Goal: Find specific page/section: Find specific page/section

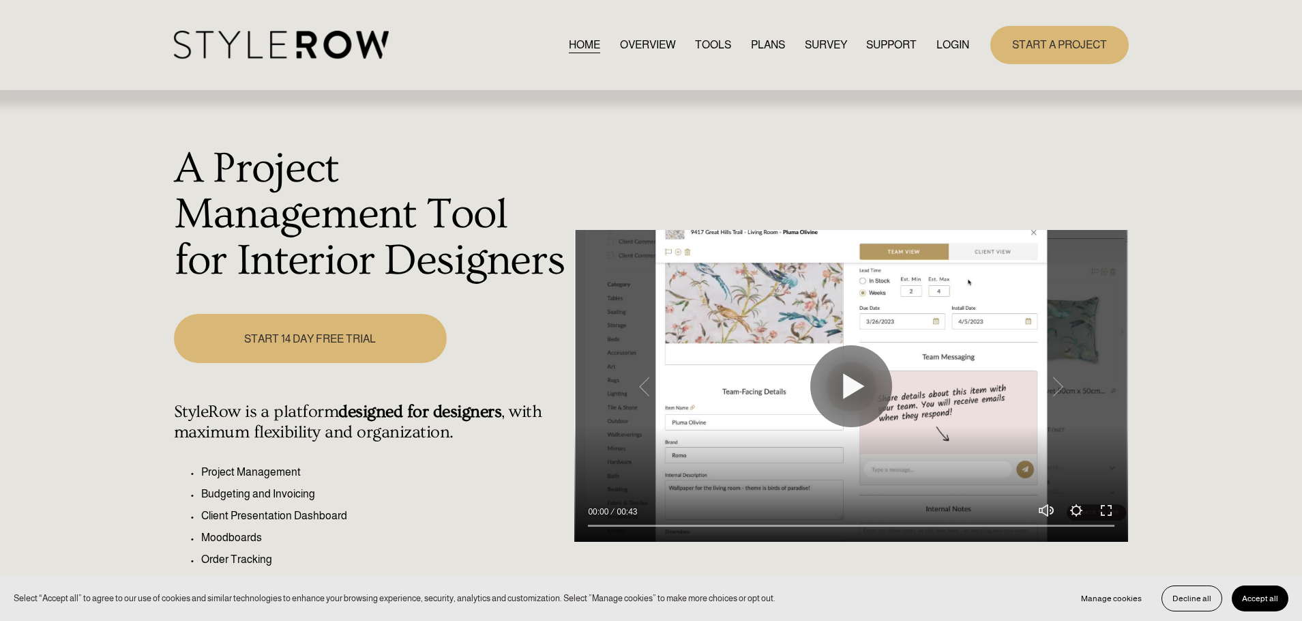
click at [954, 42] on link "LOGIN" at bounding box center [953, 44] width 33 height 18
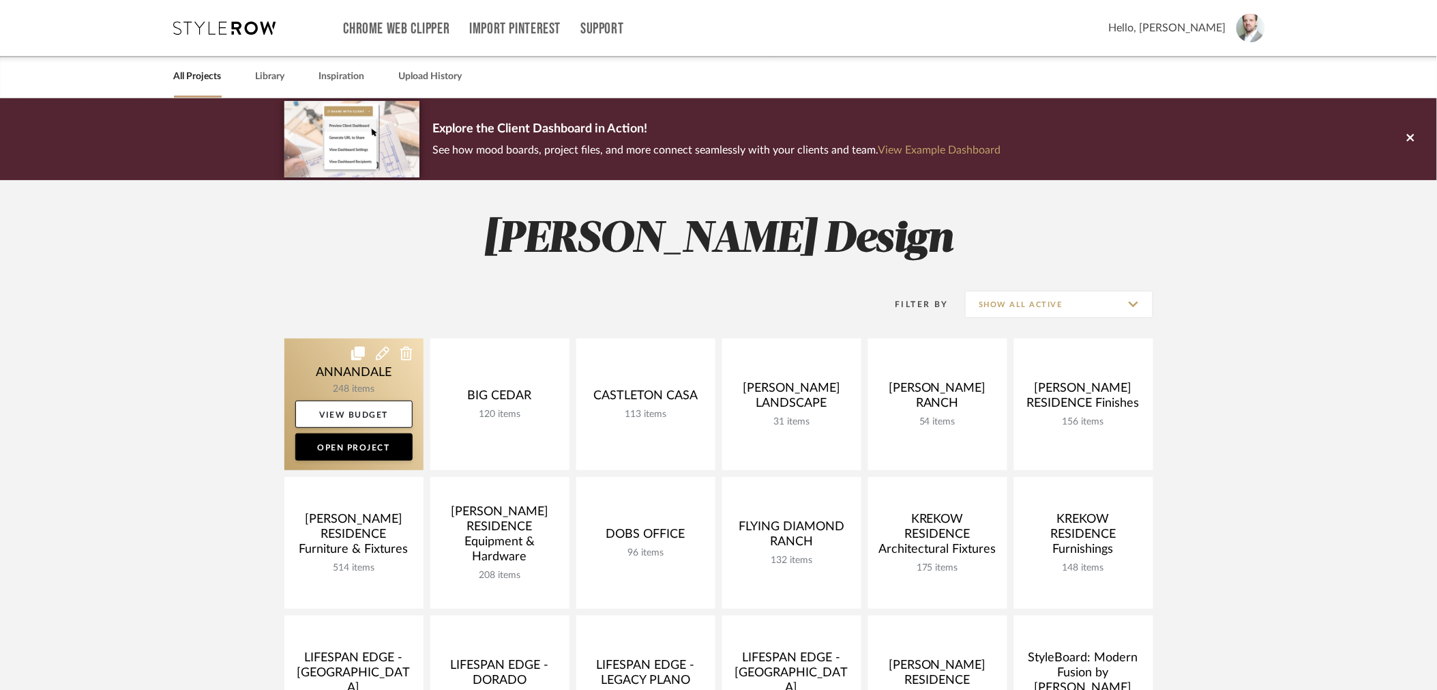
click at [366, 376] on link at bounding box center [353, 404] width 139 height 132
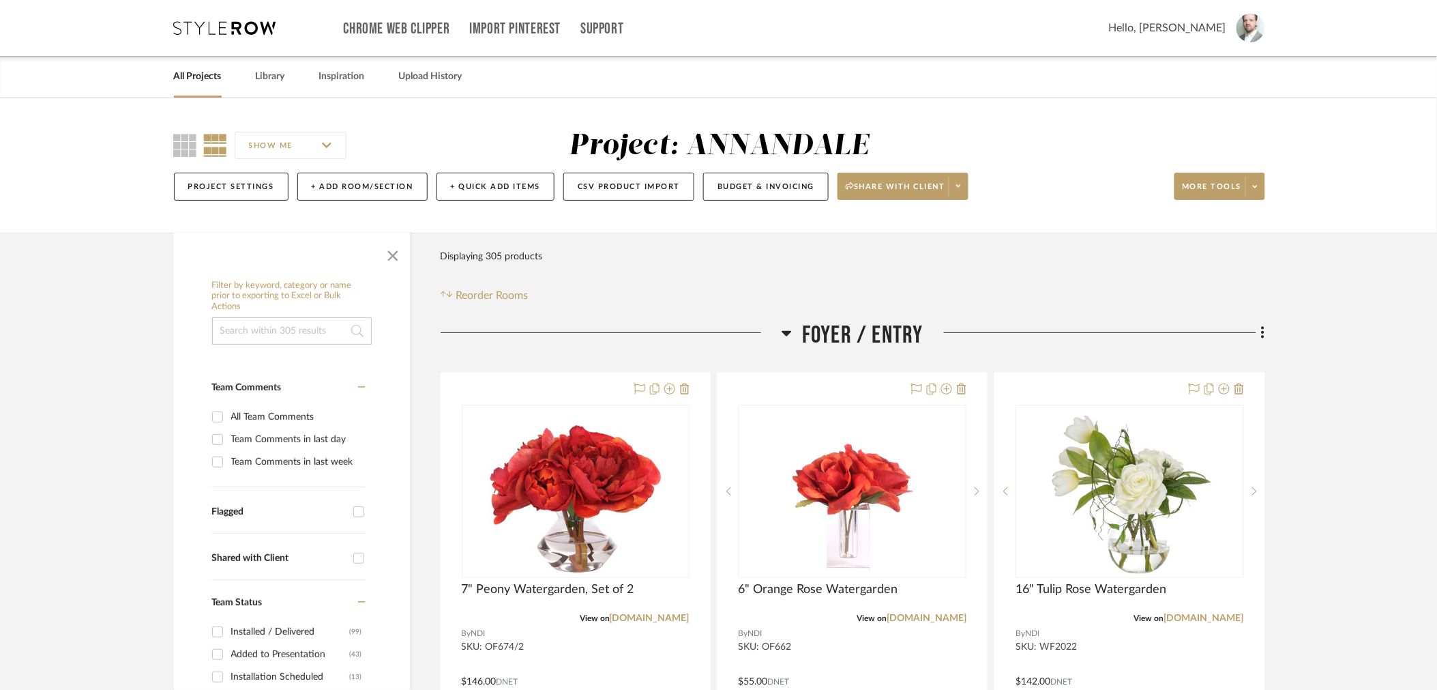
click at [247, 322] on input at bounding box center [292, 330] width 160 height 27
type input "Waterfall table"
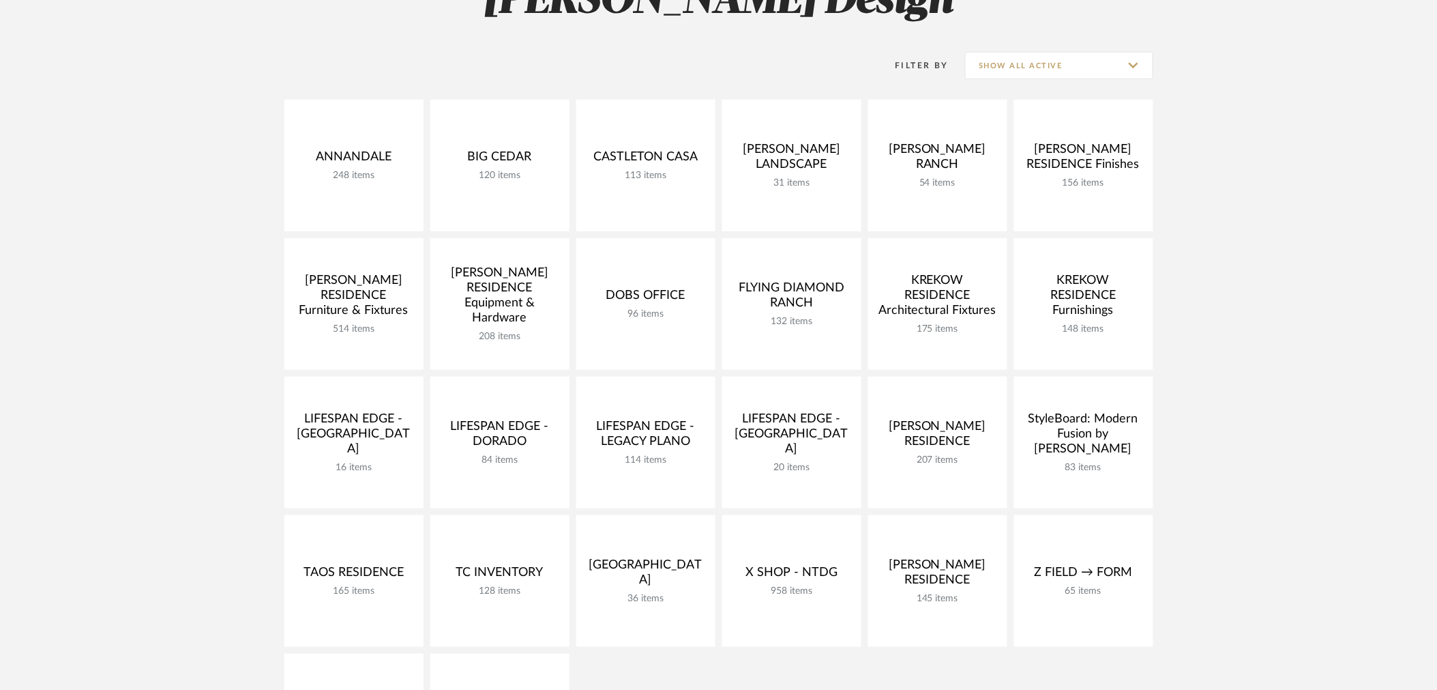
scroll to position [248, 0]
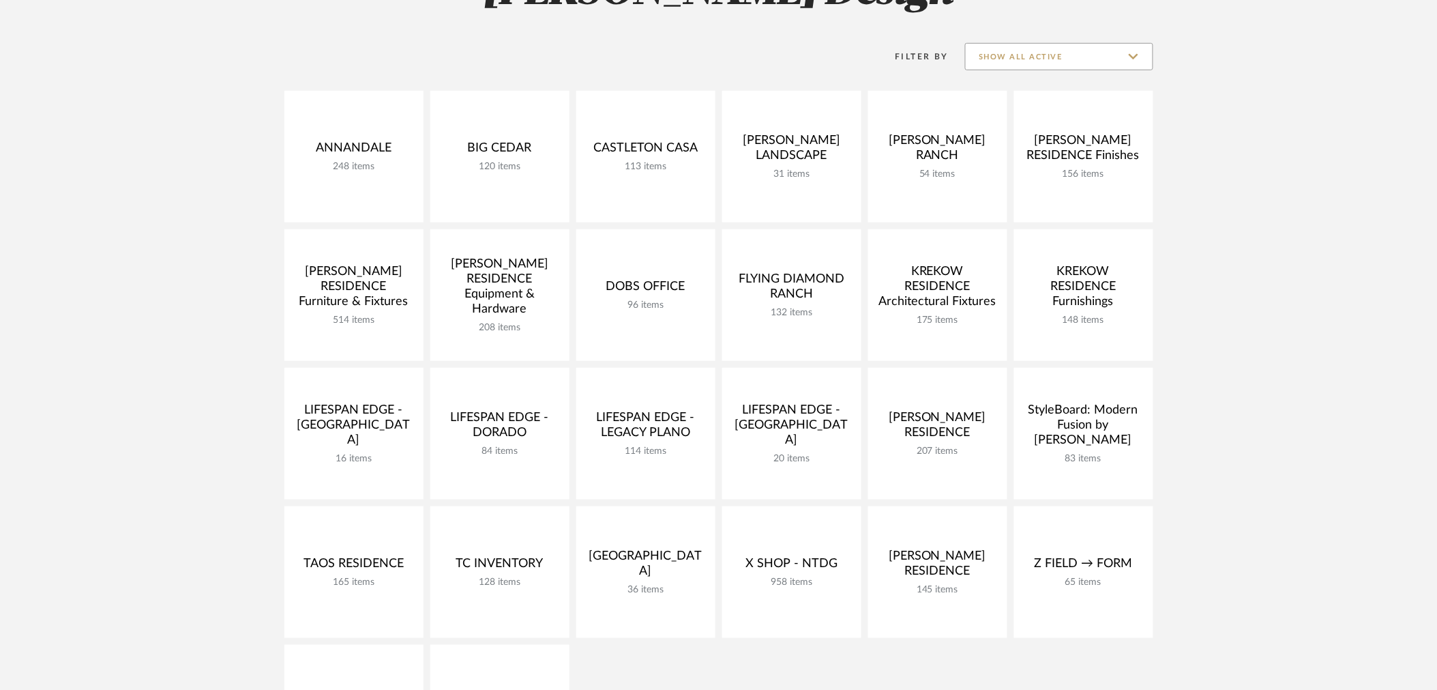
click at [1063, 55] on input "Show All Active" at bounding box center [1059, 56] width 188 height 27
click at [1018, 152] on span "Archived" at bounding box center [1061, 156] width 162 height 12
type input "Archived"
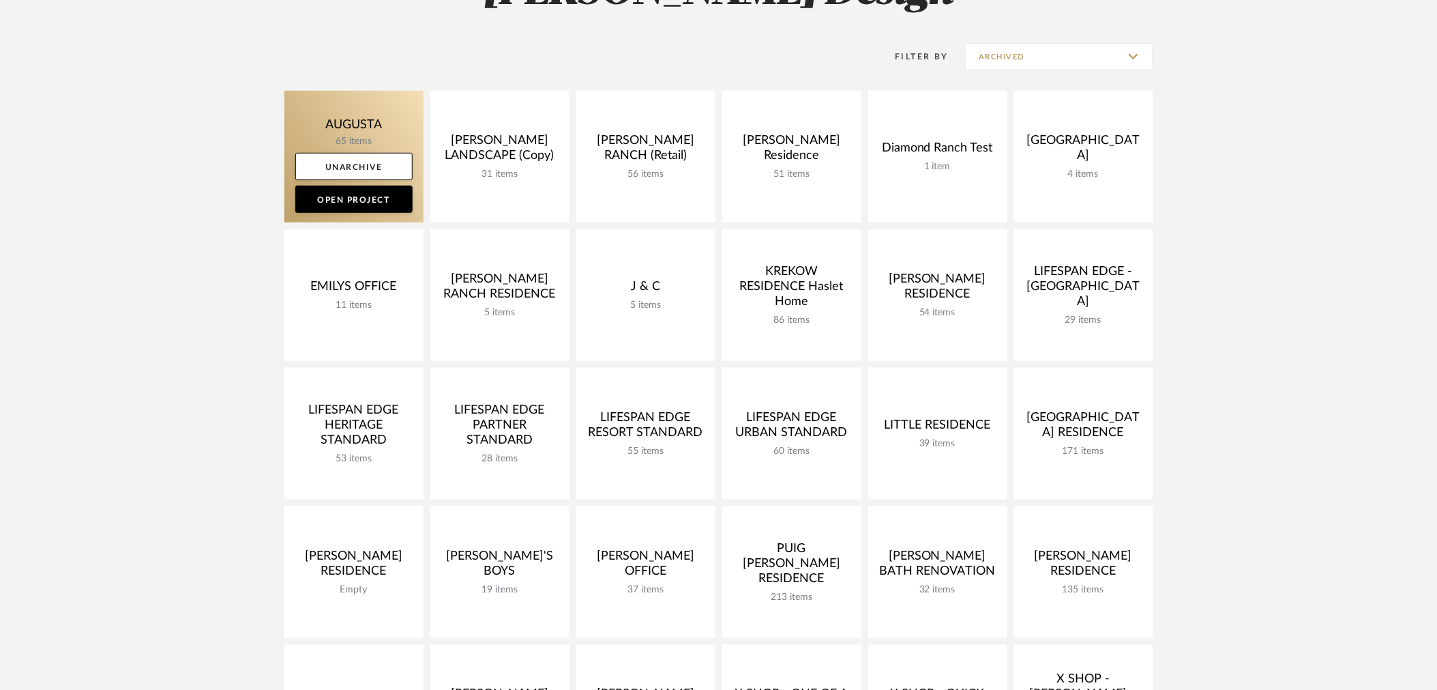
click at [359, 132] on link at bounding box center [353, 157] width 139 height 132
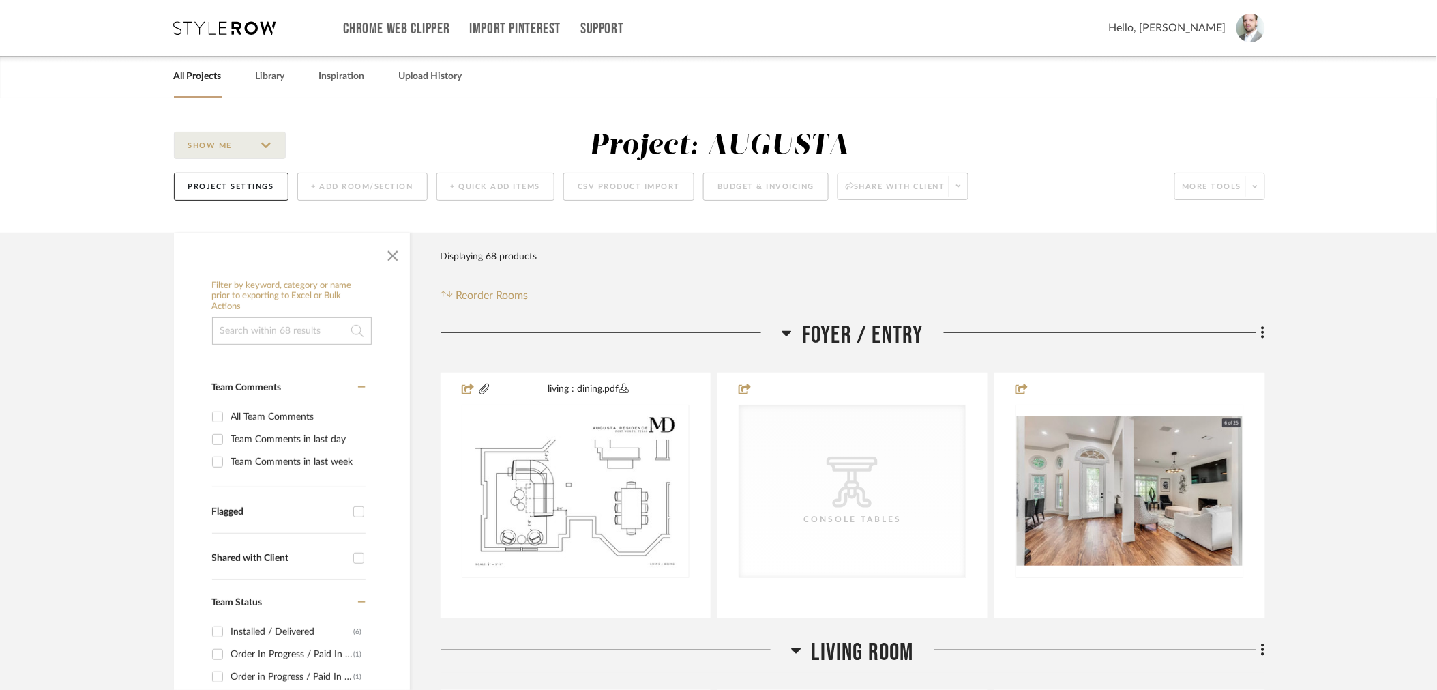
click at [291, 337] on input at bounding box center [292, 330] width 160 height 27
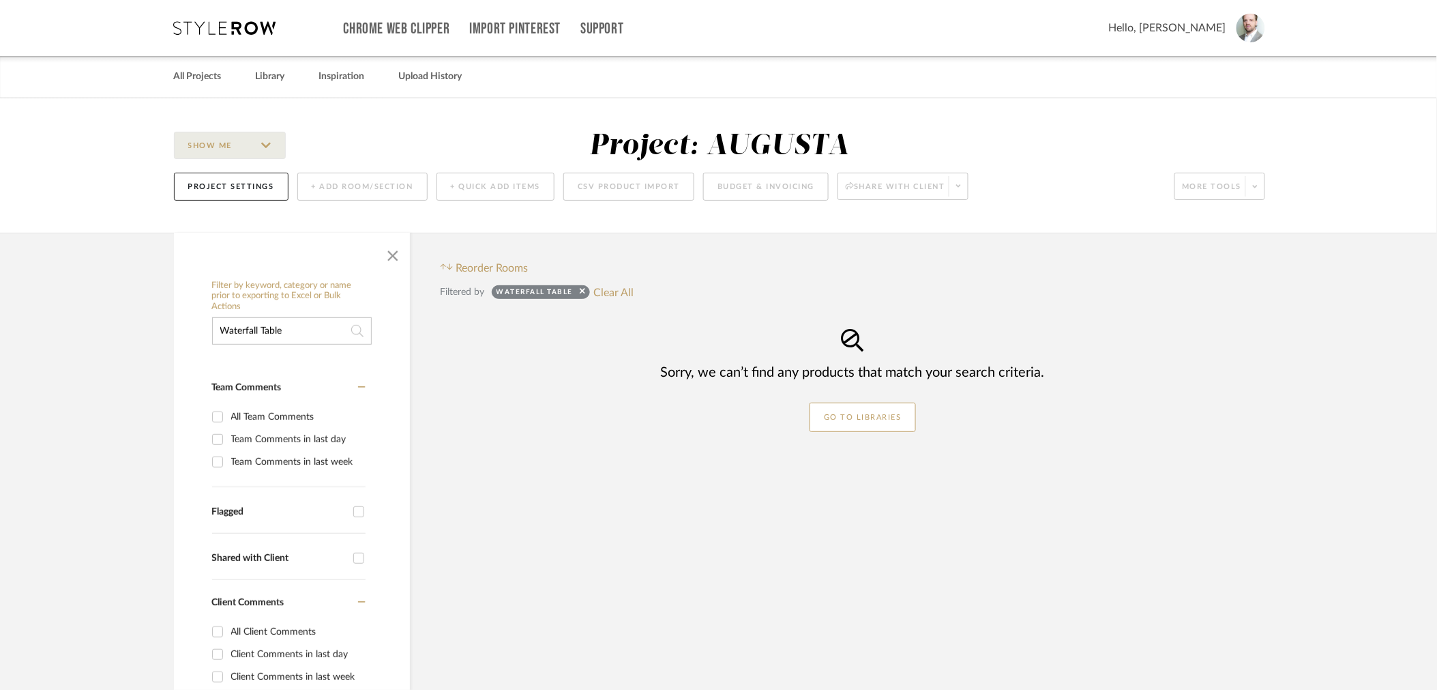
drag, startPoint x: 263, startPoint y: 331, endPoint x: 422, endPoint y: 338, distance: 159.8
click at [422, 338] on aside "Filter by keyword, category or name prior to exporting to Excel or Bulk Actions…" at bounding box center [307, 603] width 267 height 741
type input "Waterfall"
click at [186, 72] on link "All Projects" at bounding box center [198, 77] width 48 height 18
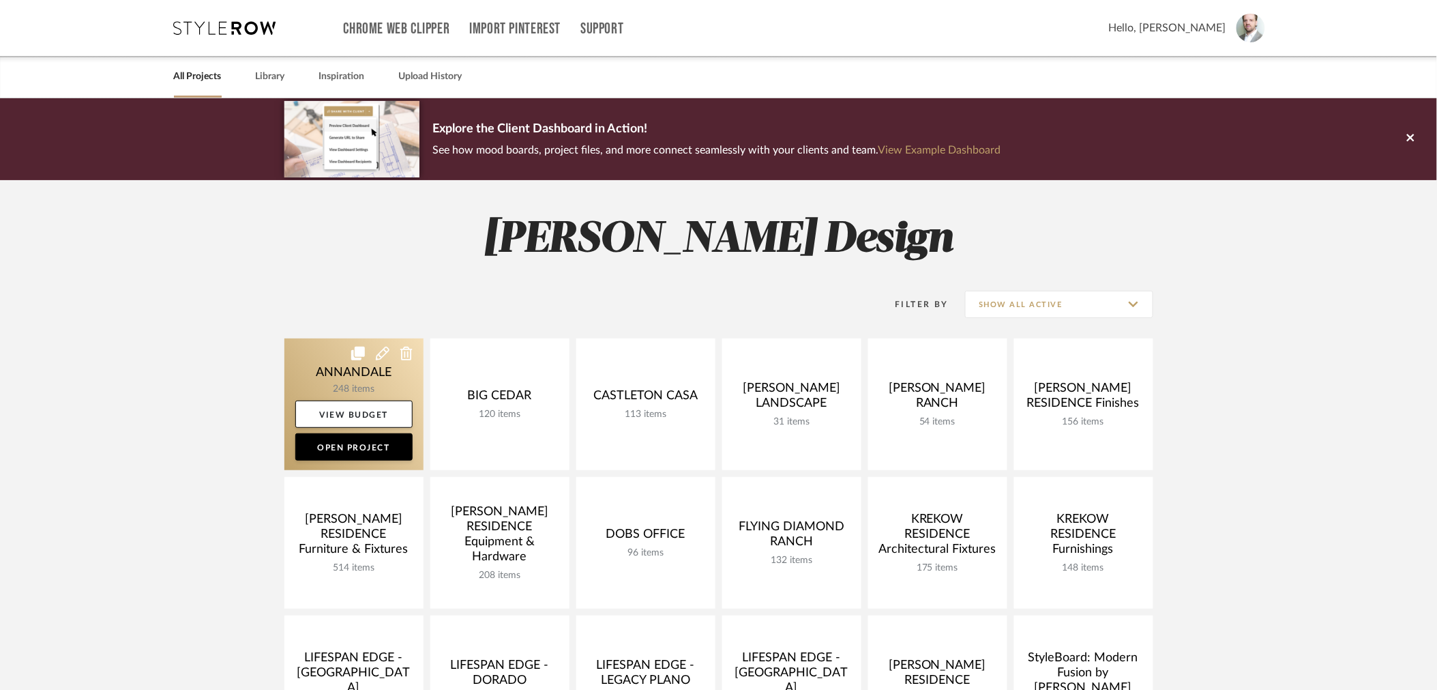
click at [314, 376] on link at bounding box center [353, 404] width 139 height 132
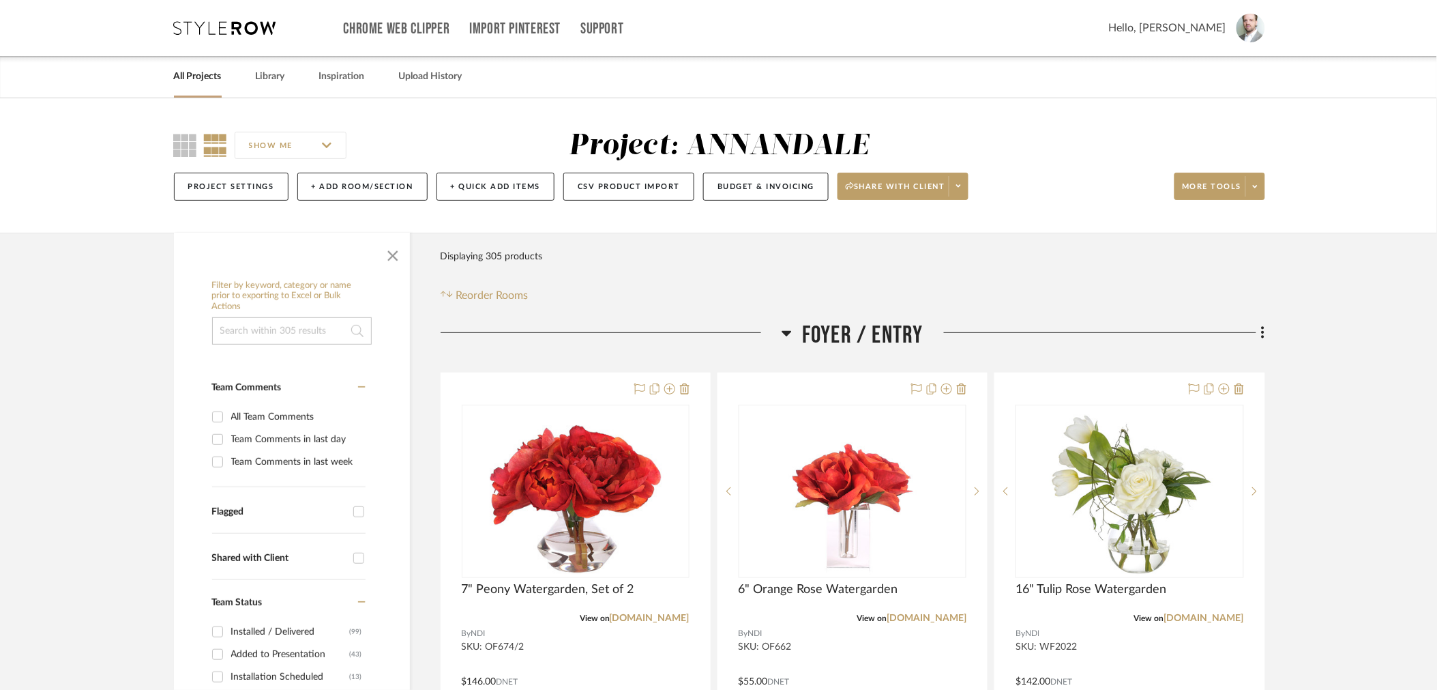
click at [321, 334] on input at bounding box center [292, 330] width 160 height 27
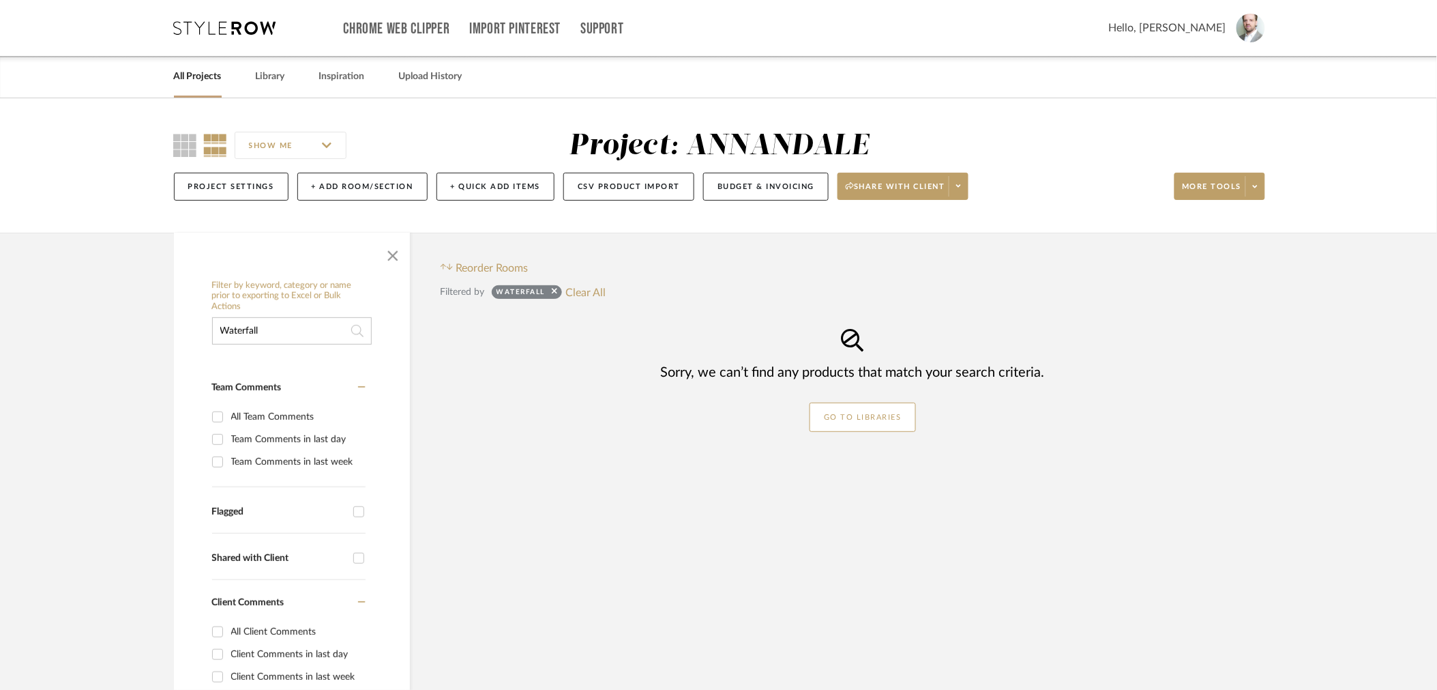
click at [321, 334] on input "Waterfall" at bounding box center [292, 330] width 160 height 27
click at [304, 334] on input "Waterfall" at bounding box center [292, 330] width 160 height 27
type input "Acrylic"
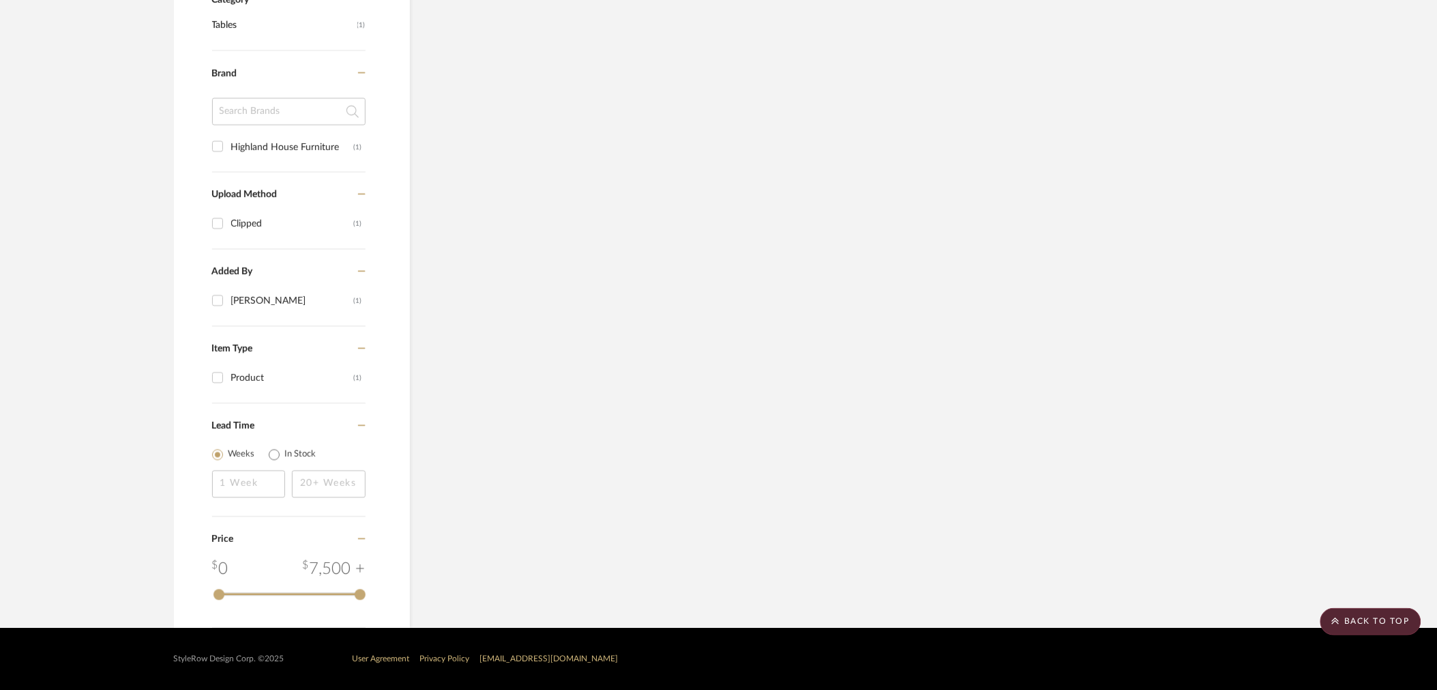
scroll to position [59, 0]
